Goal: Task Accomplishment & Management: Use online tool/utility

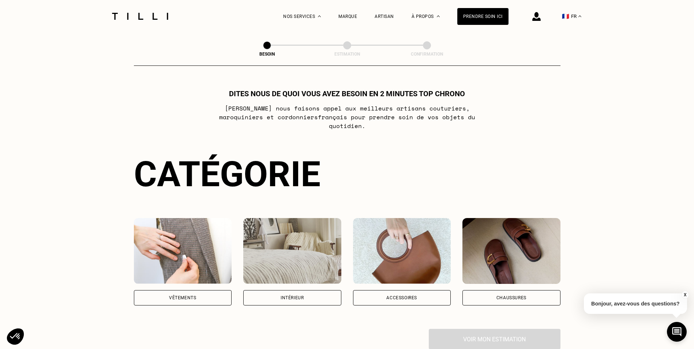
click at [185, 232] on img at bounding box center [183, 251] width 98 height 66
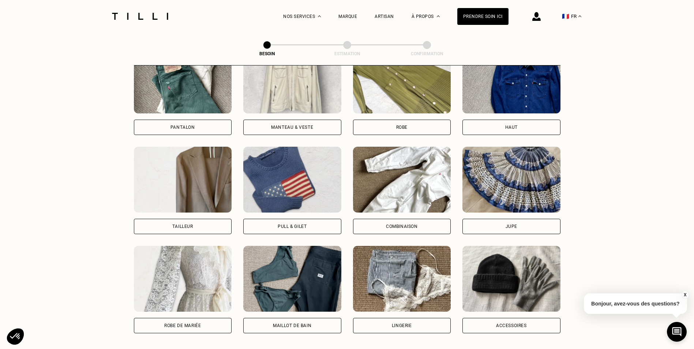
scroll to position [386, 0]
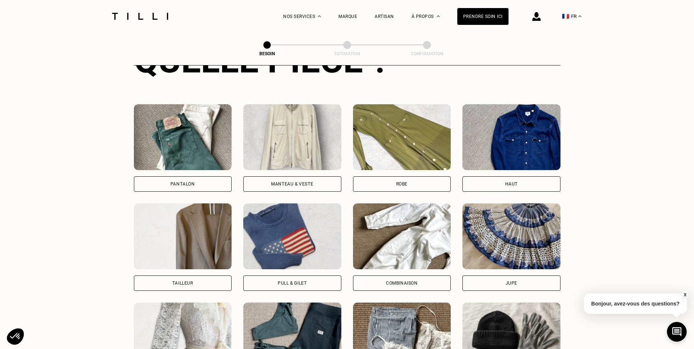
click at [382, 133] on img at bounding box center [402, 137] width 98 height 66
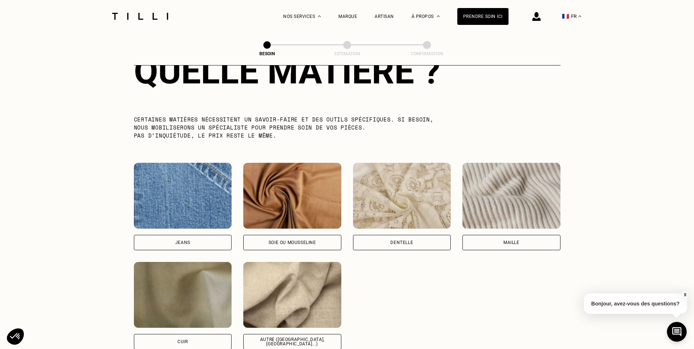
scroll to position [710, 0]
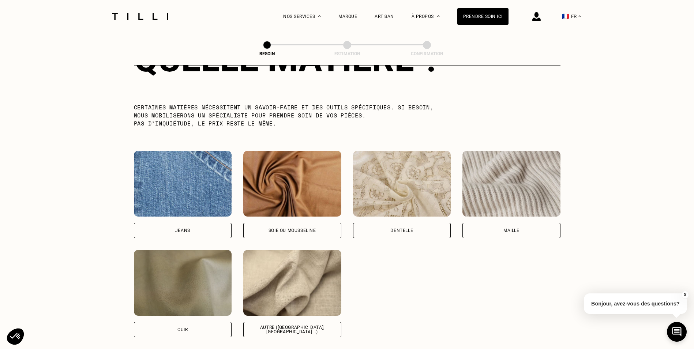
click at [286, 271] on img at bounding box center [292, 283] width 98 height 66
select select "FR"
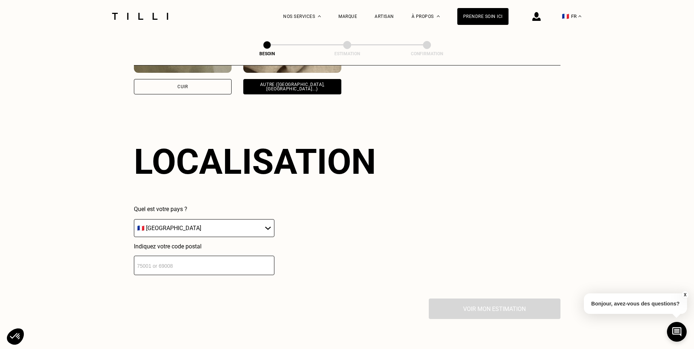
scroll to position [984, 0]
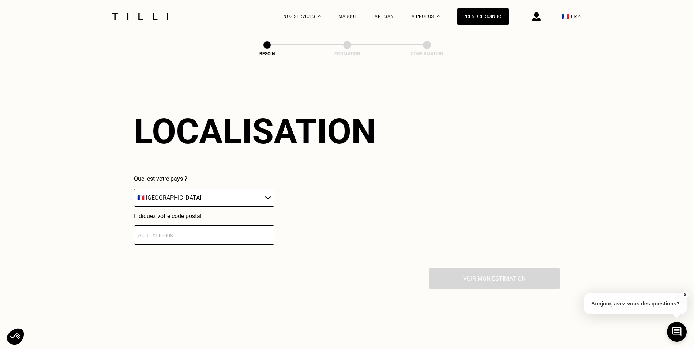
click at [175, 232] on input "number" at bounding box center [204, 234] width 140 height 19
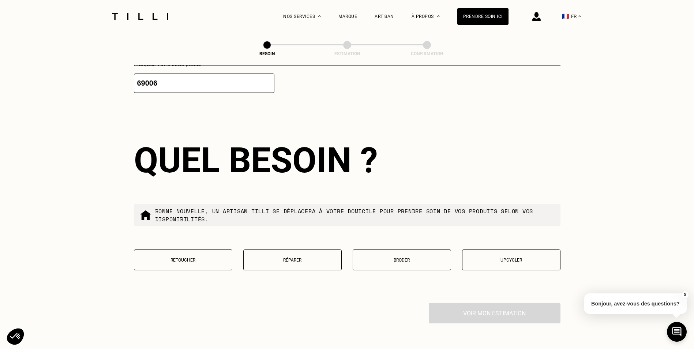
scroll to position [1165, 0]
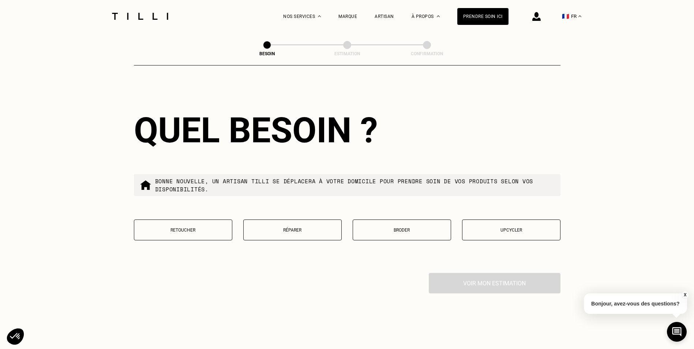
type input "69006"
click at [404, 228] on p "Broder" at bounding box center [402, 230] width 90 height 5
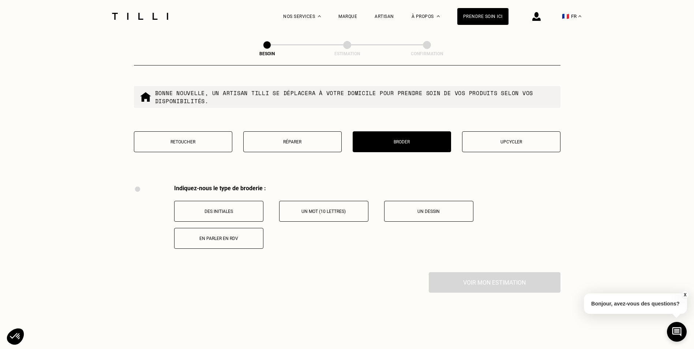
scroll to position [1243, 0]
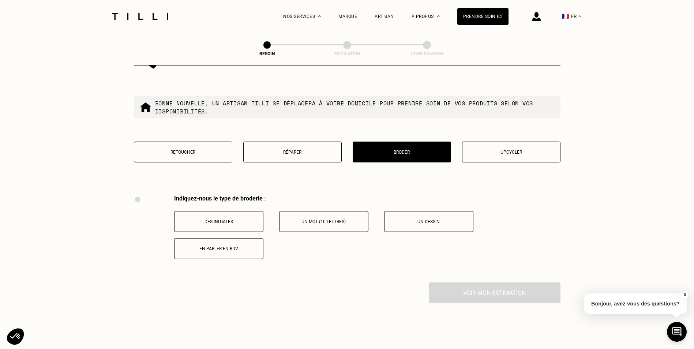
click at [195, 145] on button "Retoucher" at bounding box center [183, 152] width 98 height 21
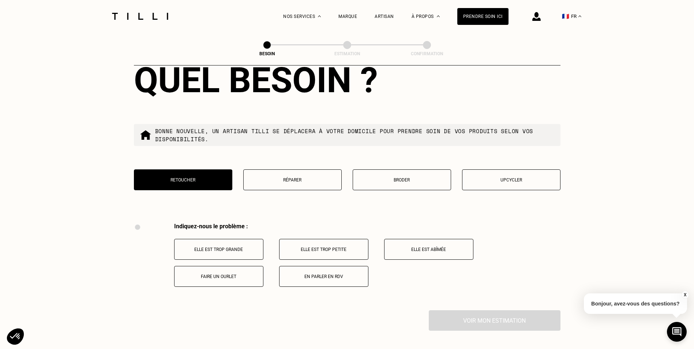
scroll to position [1207, 0]
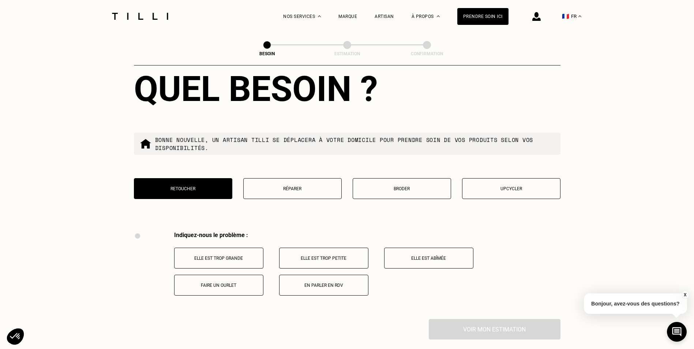
click at [297, 188] on button "Réparer" at bounding box center [292, 188] width 98 height 21
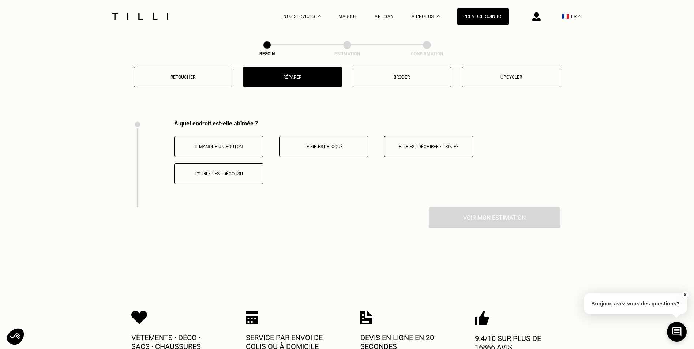
scroll to position [1317, 0]
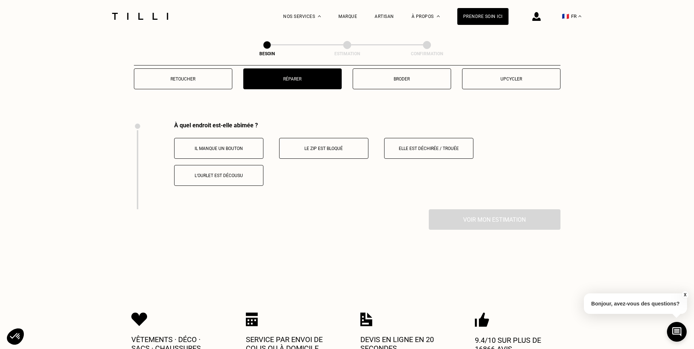
click at [413, 68] on button "Broder" at bounding box center [402, 78] width 98 height 21
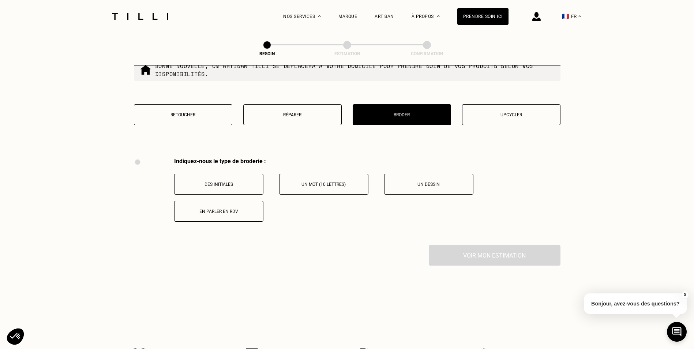
scroll to position [1280, 0]
click at [534, 115] on button "Upcycler" at bounding box center [511, 115] width 98 height 21
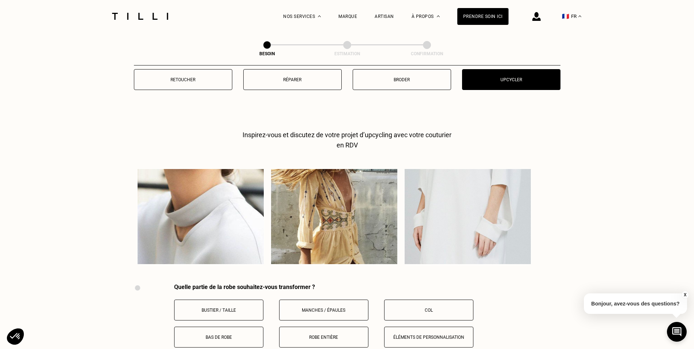
scroll to position [1353, 0]
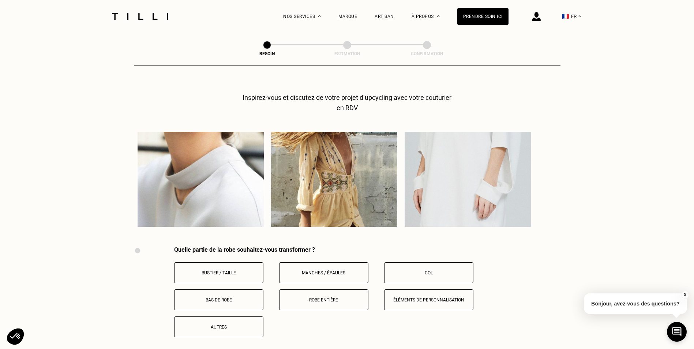
click at [443, 299] on p "Éléments de personnalisation" at bounding box center [428, 299] width 81 height 5
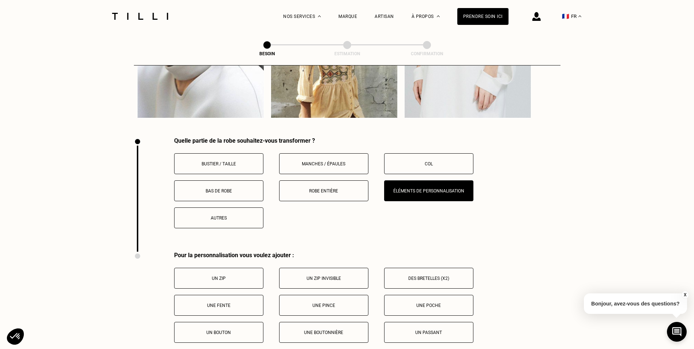
scroll to position [1463, 0]
click at [438, 275] on p "Des bretelles (x2)" at bounding box center [428, 277] width 81 height 5
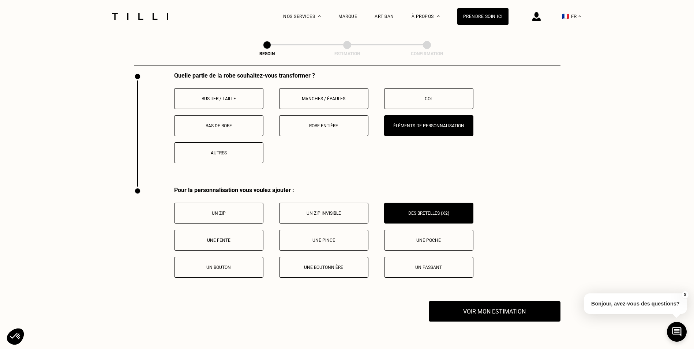
scroll to position [1573, 0]
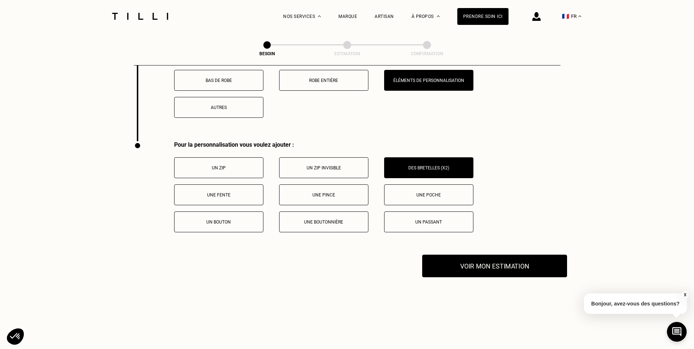
click at [470, 269] on button "Voir mon estimation" at bounding box center [494, 266] width 145 height 23
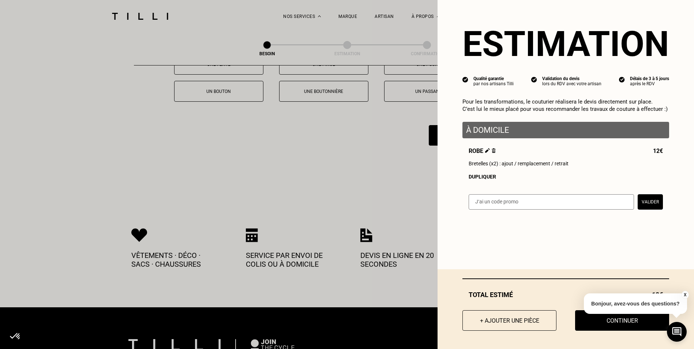
scroll to position [1719, 0]
